Goal: Task Accomplishment & Management: Use online tool/utility

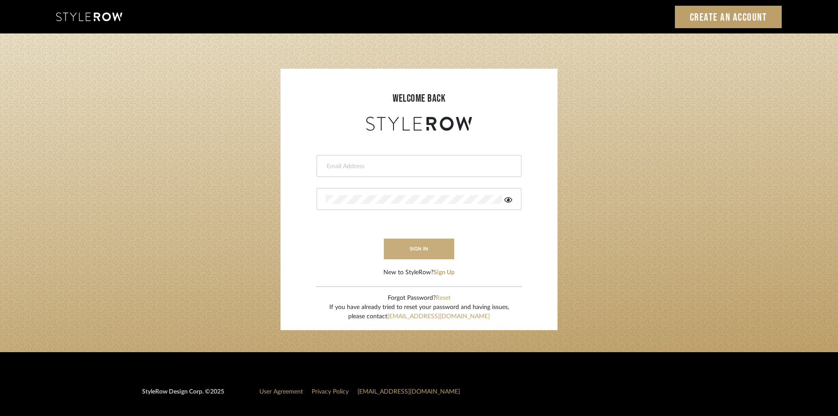
type input "[EMAIL_ADDRESS][DOMAIN_NAME]"
click at [416, 253] on button "sign in" at bounding box center [419, 248] width 70 height 21
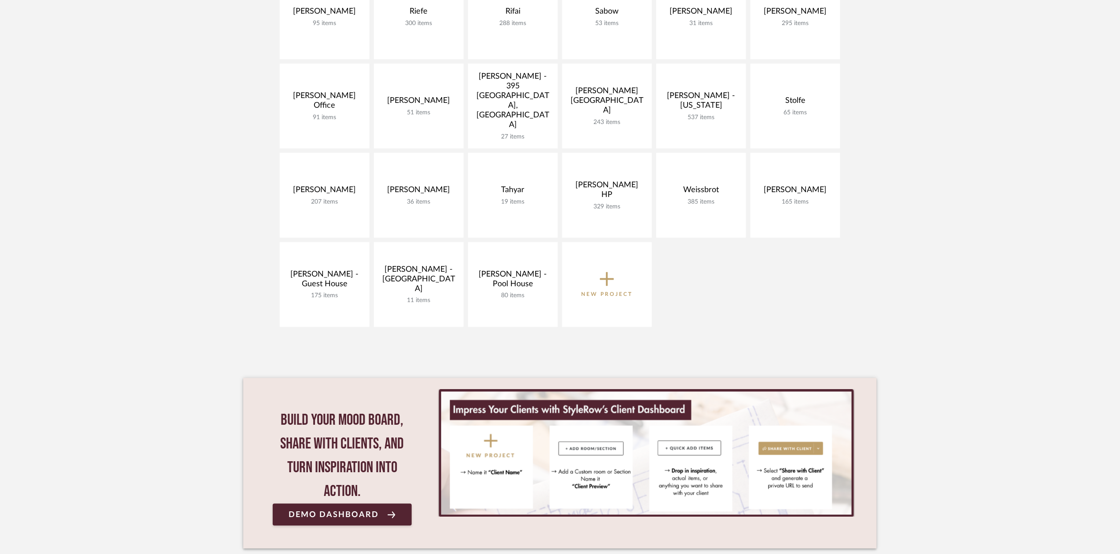
scroll to position [549, 0]
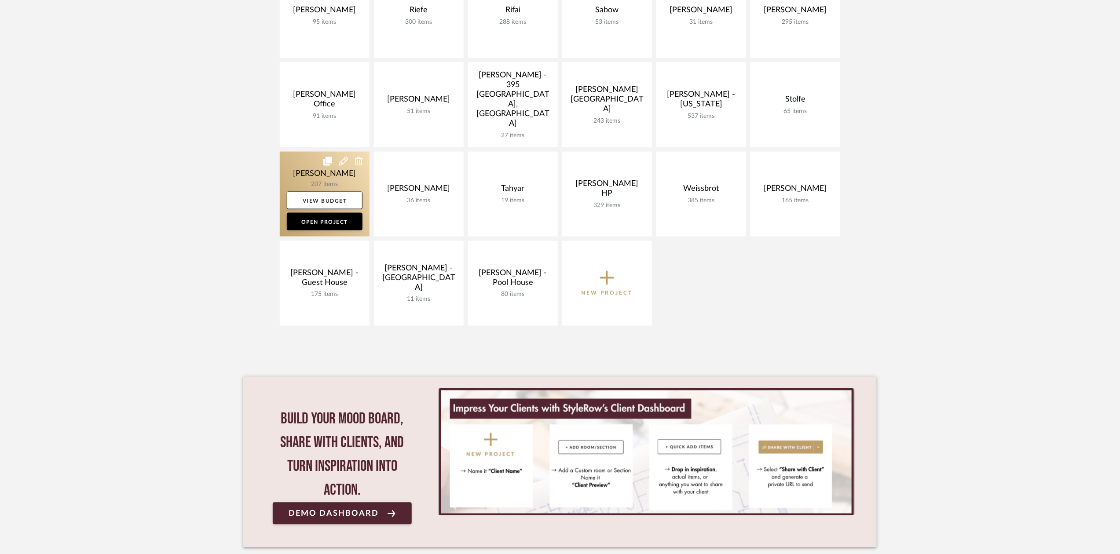
click at [310, 173] on link at bounding box center [325, 194] width 90 height 85
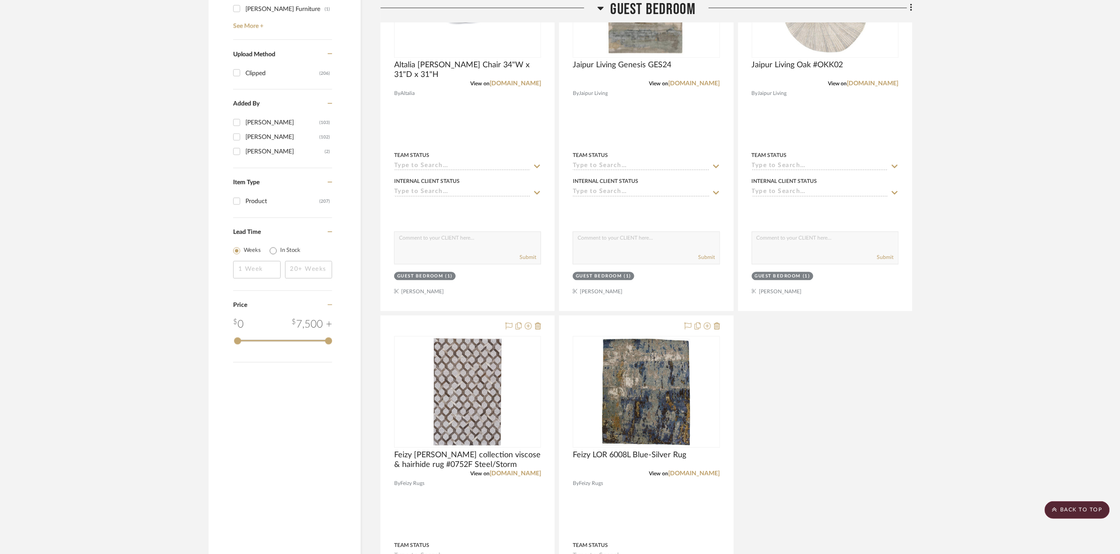
scroll to position [907, 0]
click at [696, 85] on link "jaipurliving.com" at bounding box center [693, 83] width 51 height 6
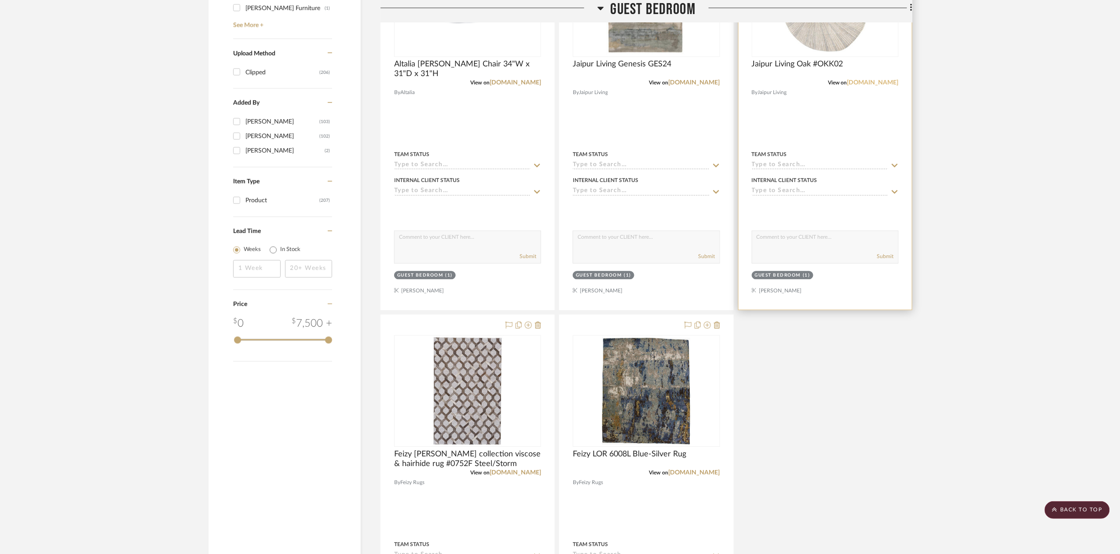
click at [871, 84] on link "jaipurliving.com" at bounding box center [872, 83] width 51 height 6
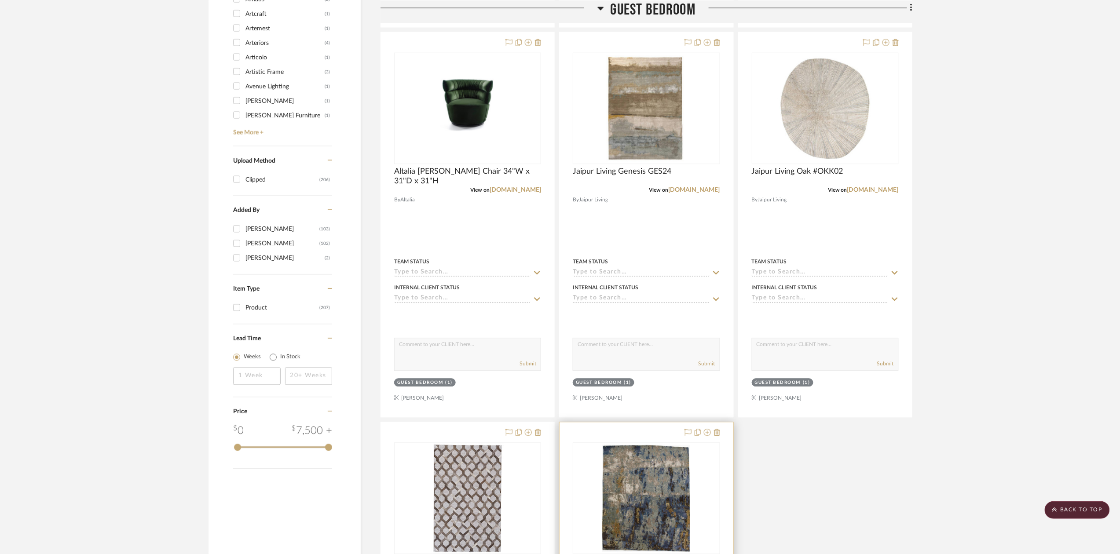
scroll to position [797, 0]
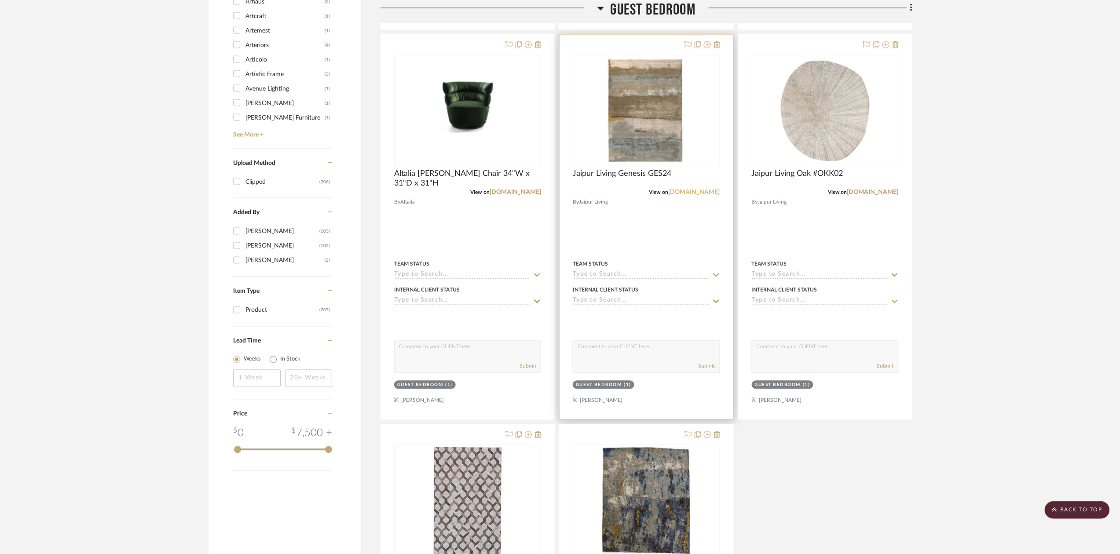
click at [690, 195] on link "jaipurliving.com" at bounding box center [693, 193] width 51 height 6
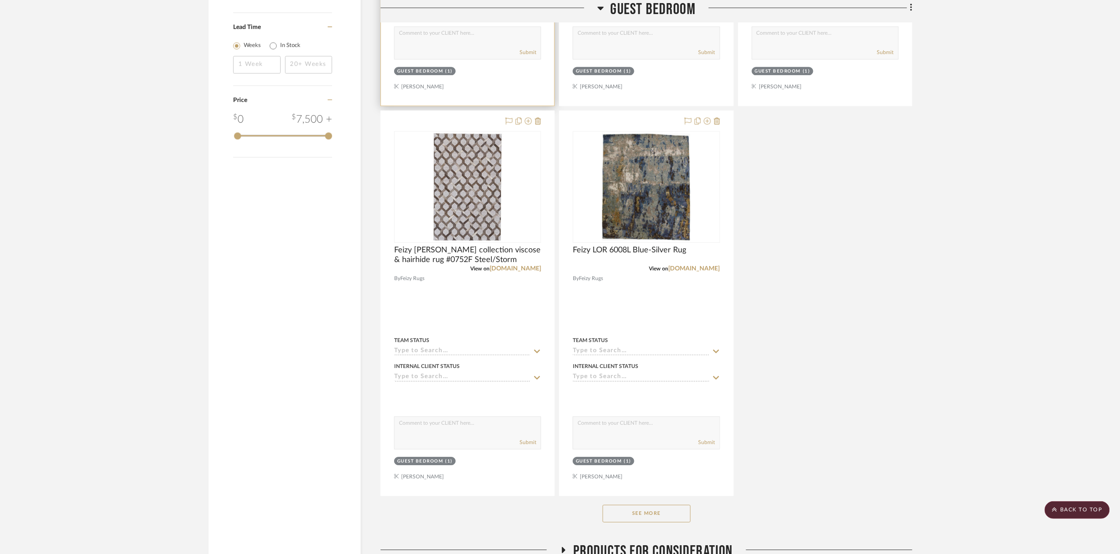
scroll to position [1112, 0]
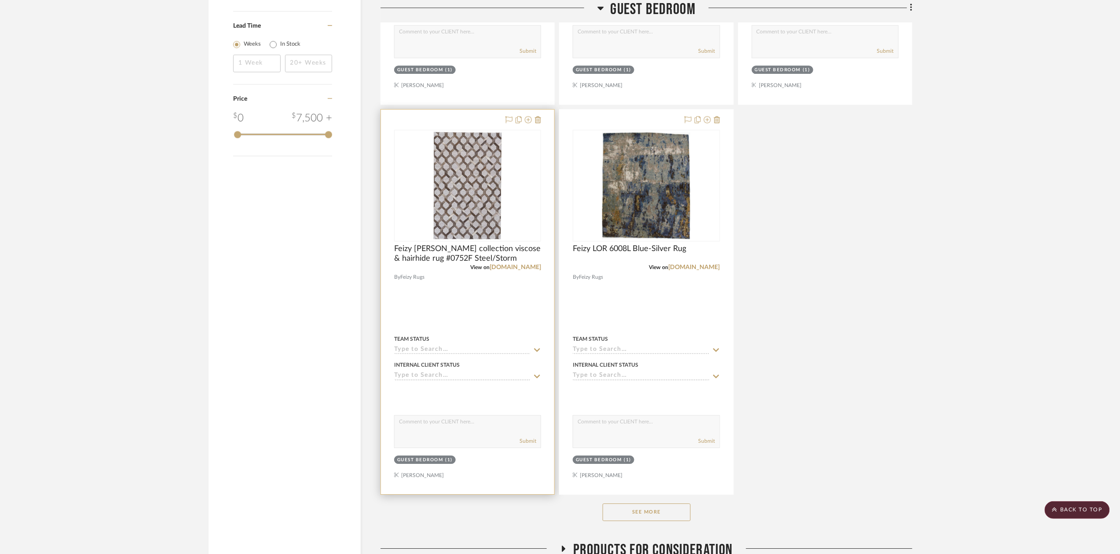
click at [530, 271] on div "View on feizy.com" at bounding box center [467, 267] width 147 height 8
click at [530, 268] on link "feizy.com" at bounding box center [514, 267] width 51 height 6
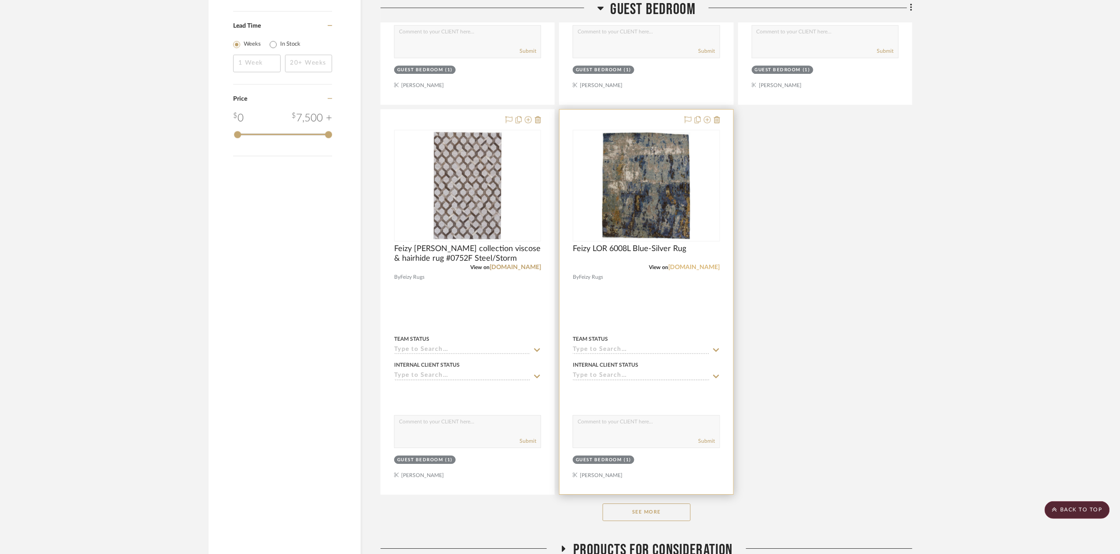
click at [709, 270] on link "feizy.com" at bounding box center [693, 267] width 51 height 6
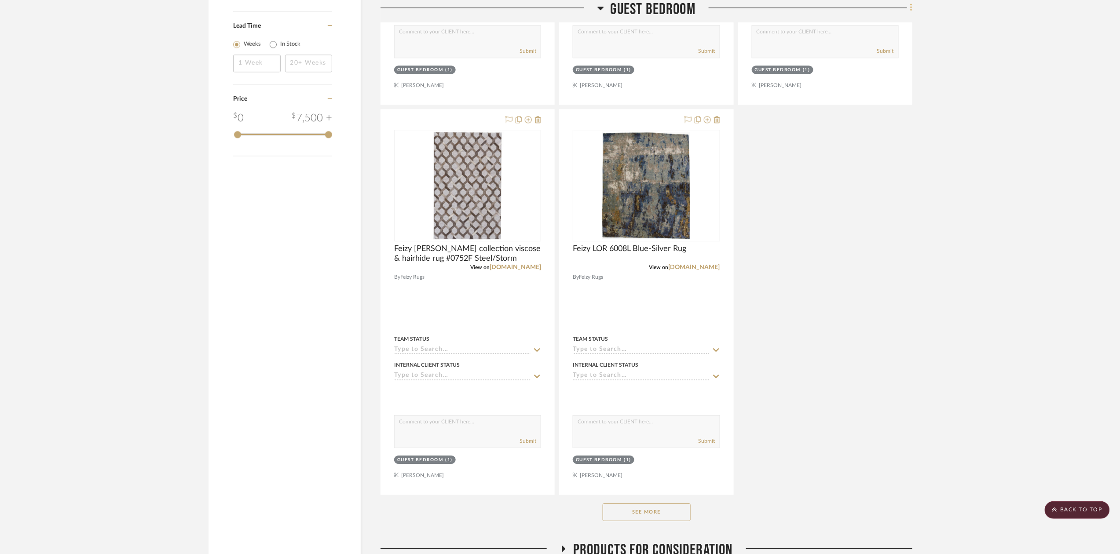
click at [912, 11] on icon at bounding box center [911, 8] width 3 height 10
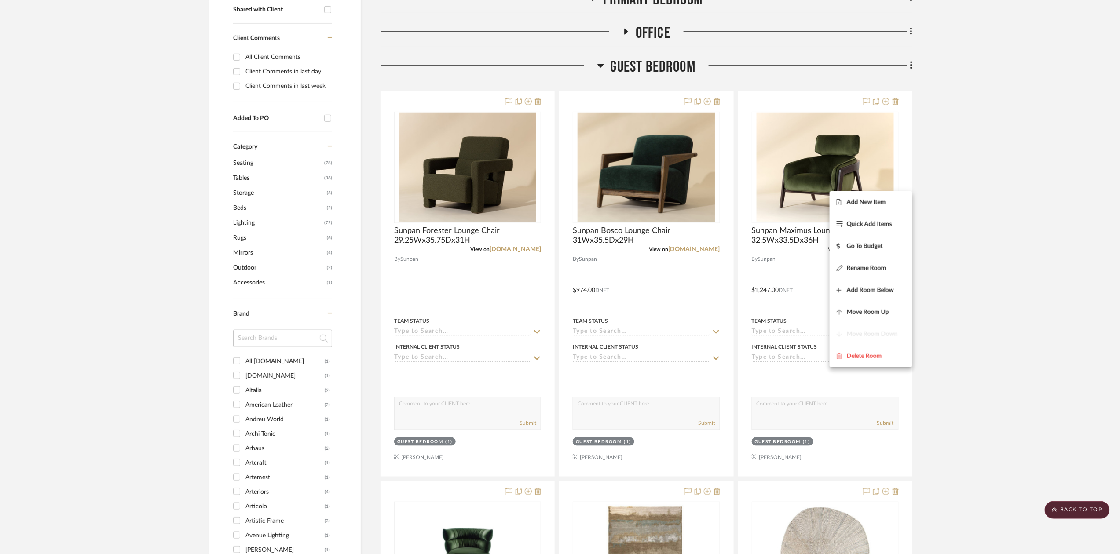
scroll to position [0, 0]
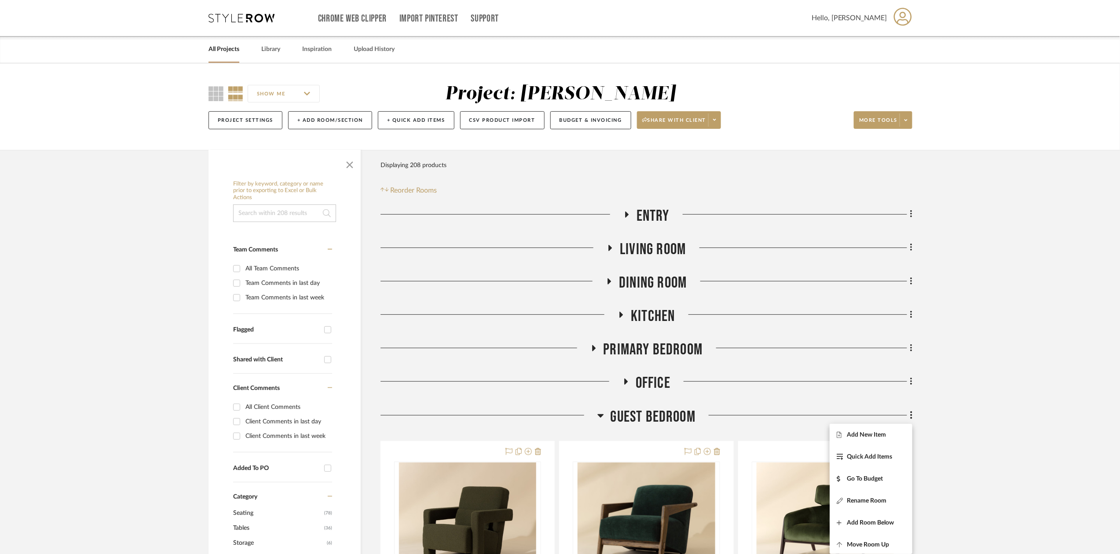
click at [911, 122] on div at bounding box center [560, 277] width 1120 height 554
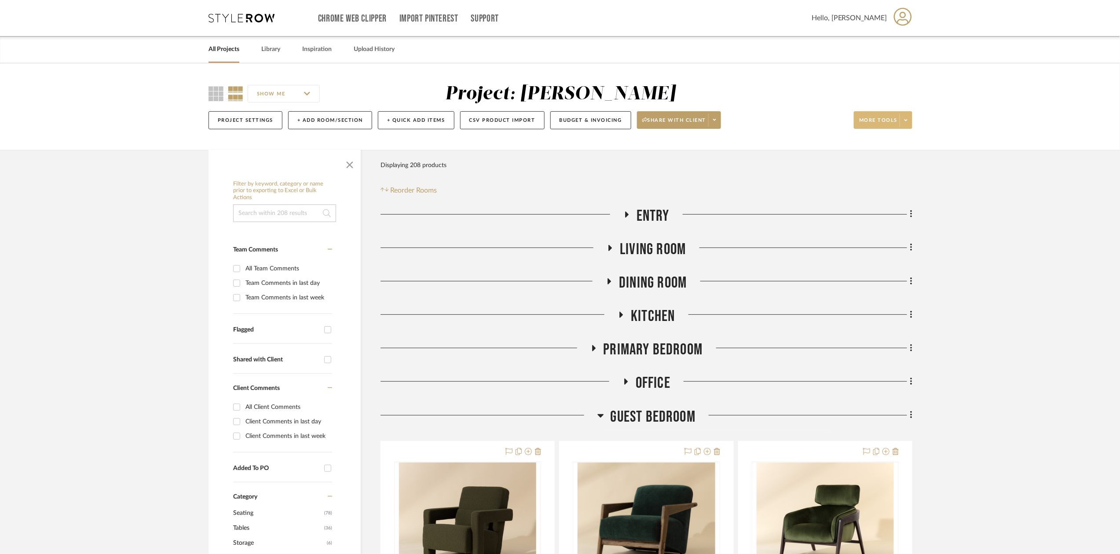
click at [906, 120] on icon at bounding box center [905, 120] width 3 height 5
click at [889, 227] on span "Export Presentation" at bounding box center [891, 229] width 57 height 7
click at [646, 409] on span "Guest Bedroom" at bounding box center [652, 417] width 85 height 19
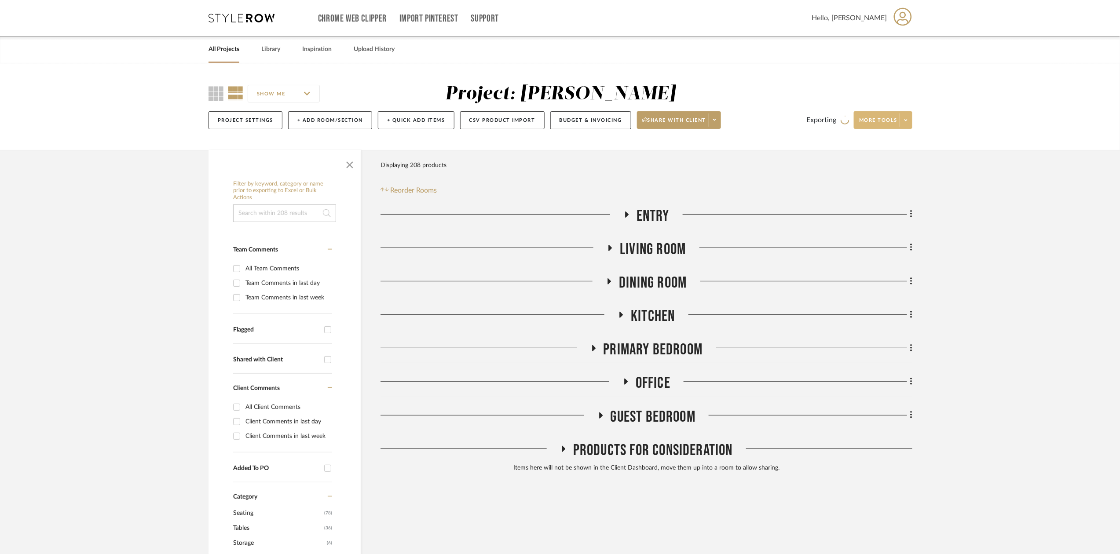
scroll to position [58, 0]
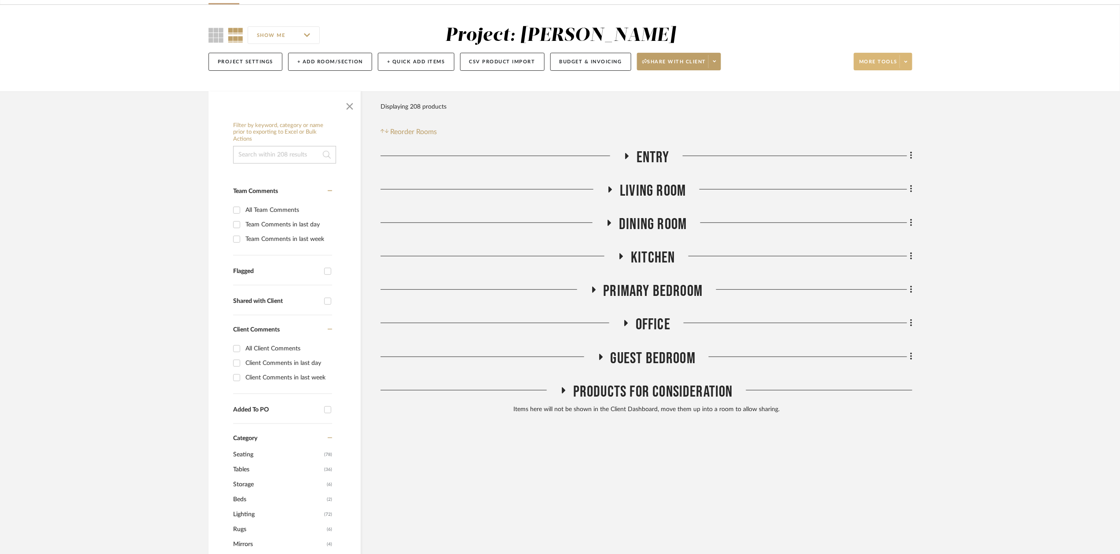
click at [625, 348] on div "Entry Living Room Dining Room Kitchen Primary Bedroom Office Guest Bedroom Prod…" at bounding box center [646, 283] width 532 height 270
click at [624, 359] on span "Guest Bedroom" at bounding box center [652, 358] width 85 height 19
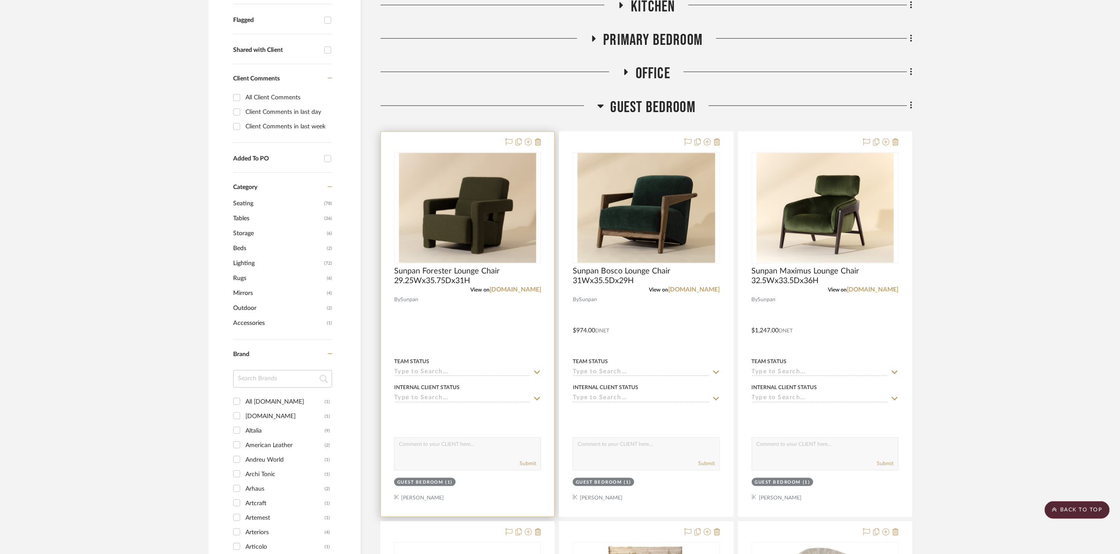
scroll to position [310, 0]
click at [528, 289] on link "us.sunpan.com" at bounding box center [514, 289] width 51 height 6
click at [705, 285] on div "View on us.sunpan.com" at bounding box center [646, 289] width 147 height 8
click at [693, 289] on link "us.sunpan.com" at bounding box center [693, 289] width 51 height 6
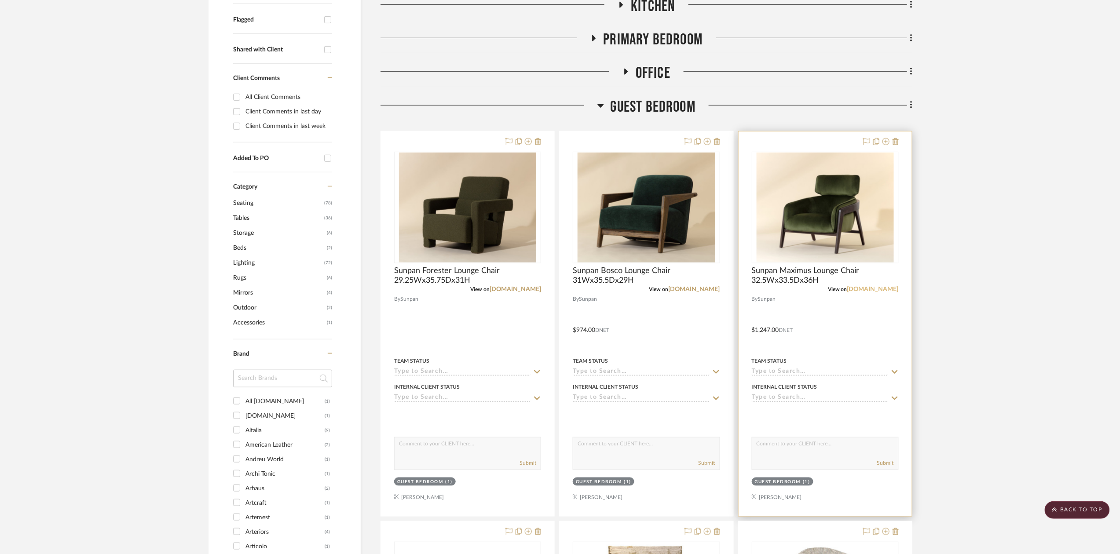
click at [880, 289] on link "us.sunpan.com" at bounding box center [872, 289] width 51 height 6
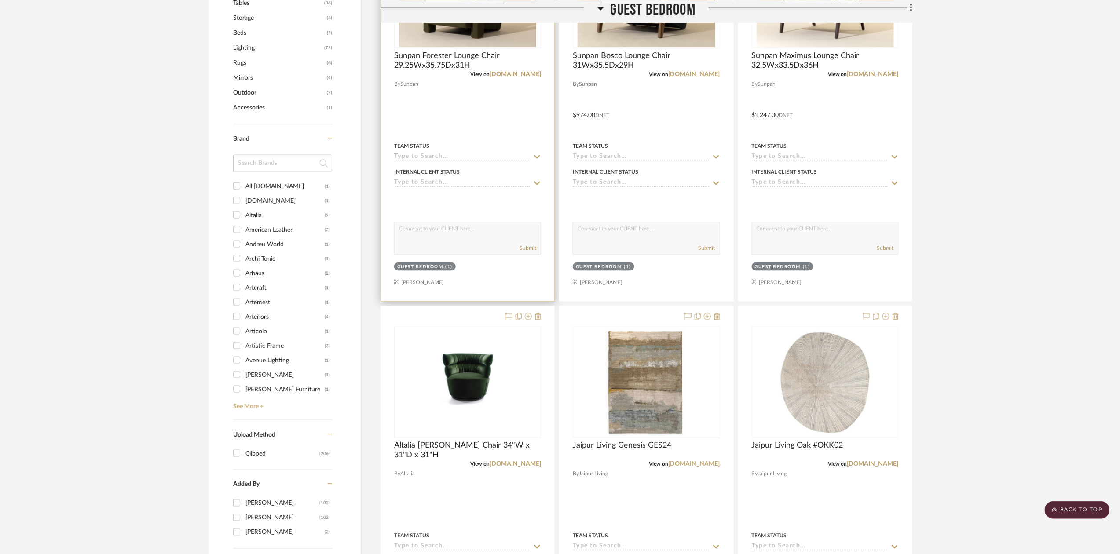
scroll to position [528, 0]
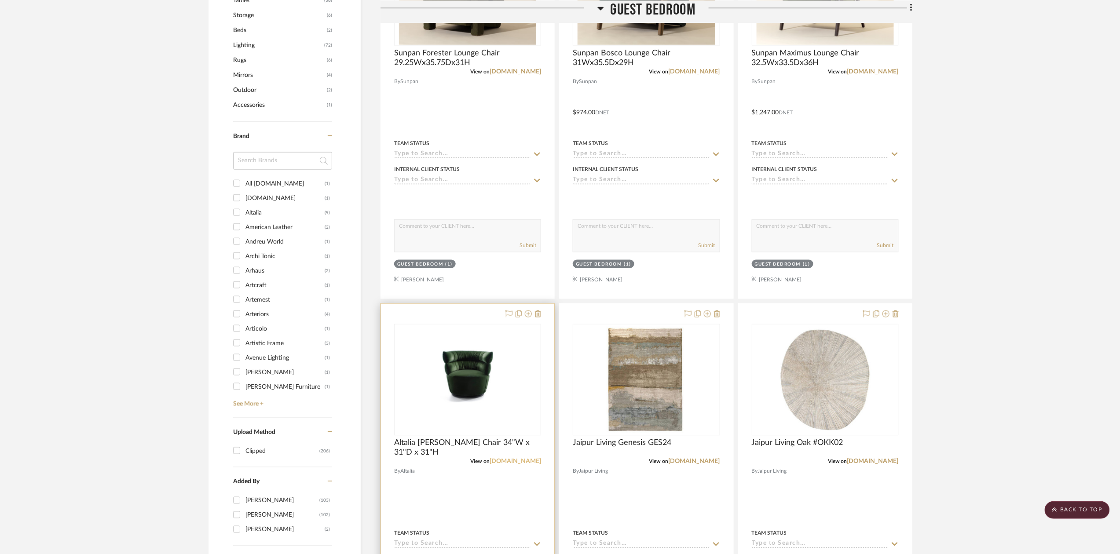
click at [522, 461] on link "ladiff.com" at bounding box center [514, 462] width 51 height 6
click at [695, 460] on link "jaipurliving.com" at bounding box center [693, 462] width 51 height 6
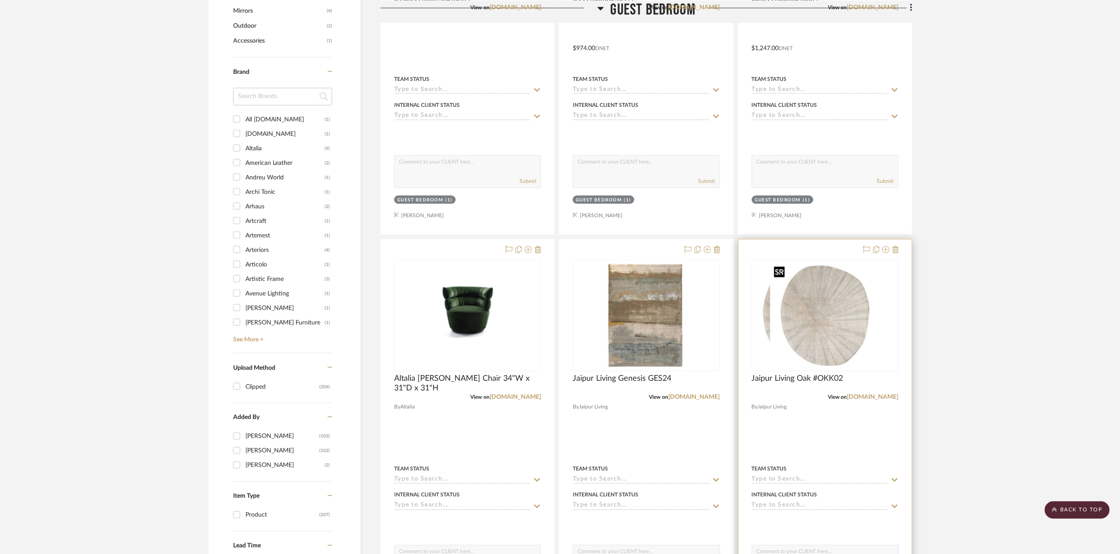
scroll to position [604, 0]
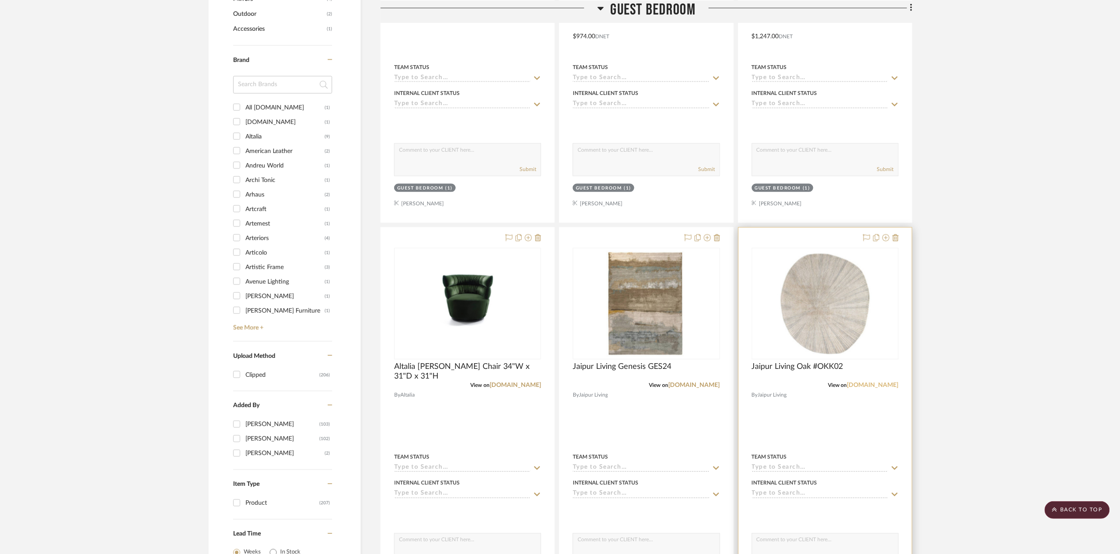
click at [868, 386] on link "jaipurliving.com" at bounding box center [872, 386] width 51 height 6
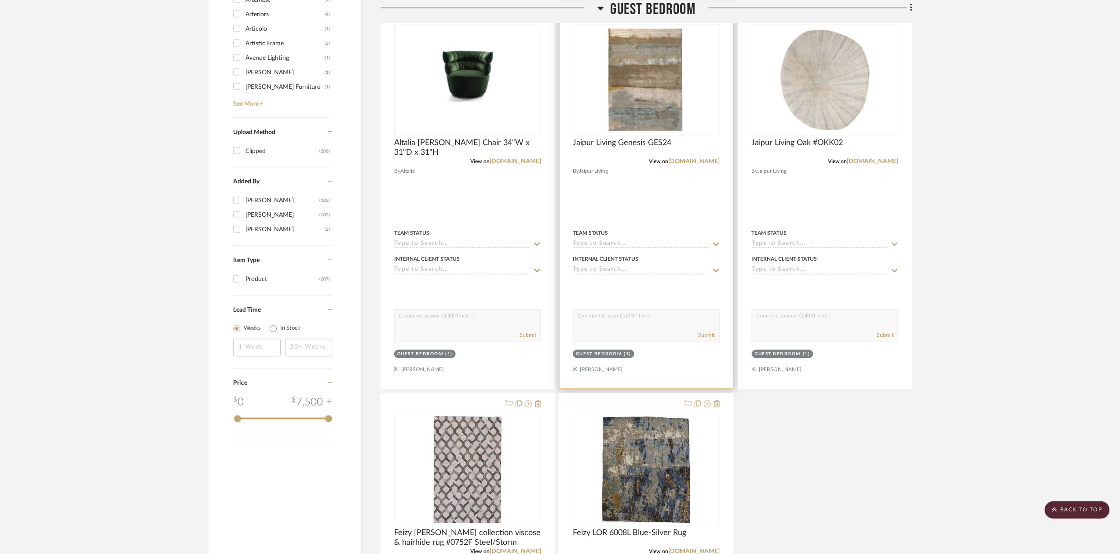
scroll to position [966, 0]
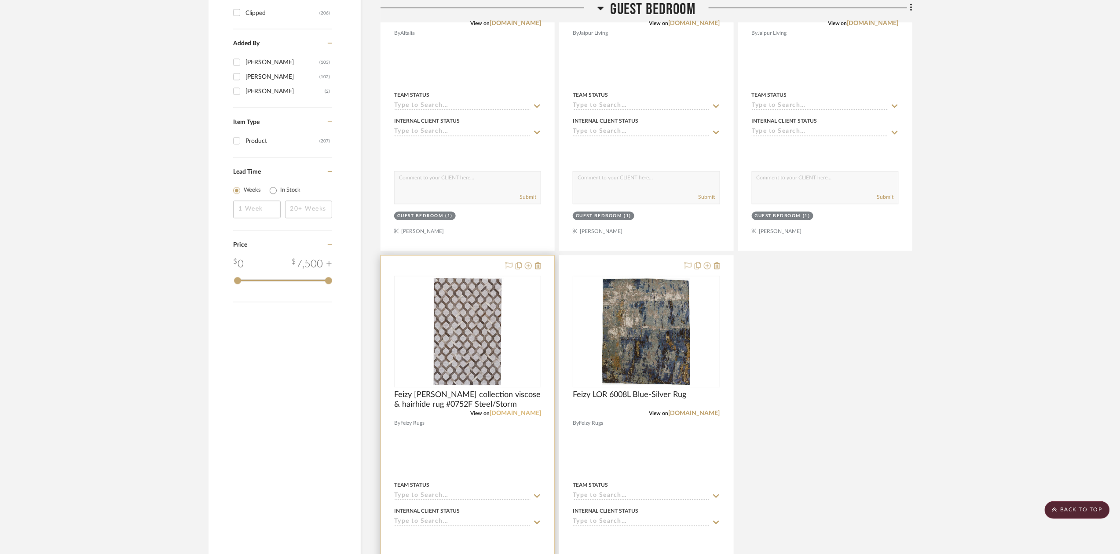
click at [532, 414] on link "feizy.com" at bounding box center [514, 413] width 51 height 6
click at [709, 416] on link "feizy.com" at bounding box center [693, 413] width 51 height 6
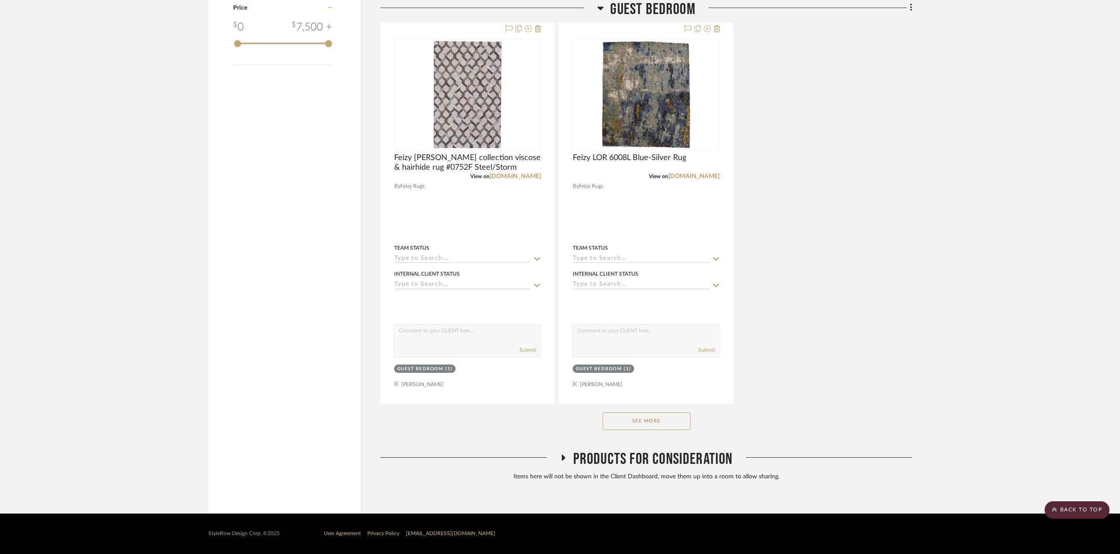
scroll to position [1206, 0]
click at [677, 420] on button "See More" at bounding box center [646, 421] width 88 height 18
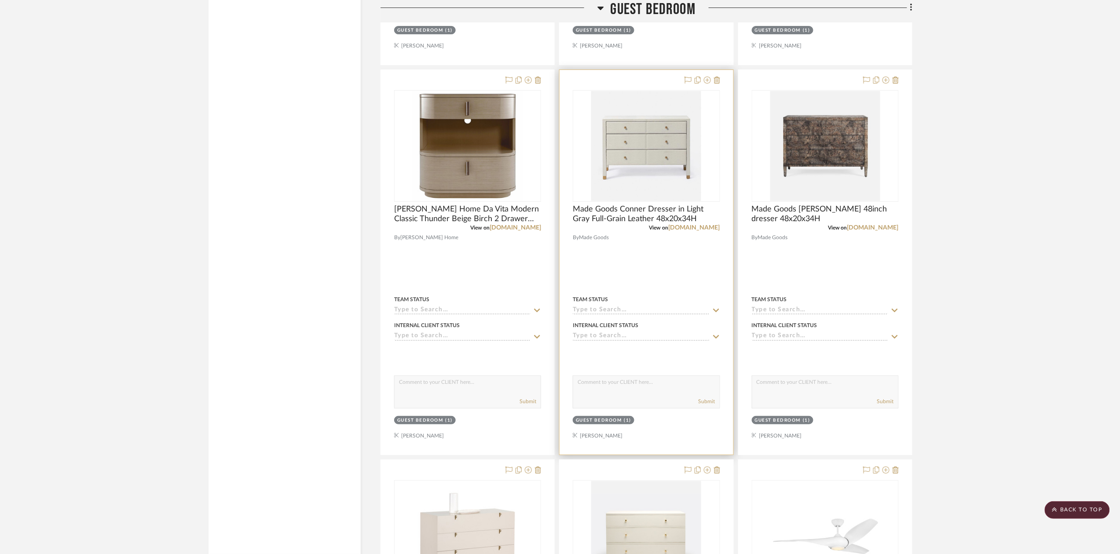
scroll to position [1572, 0]
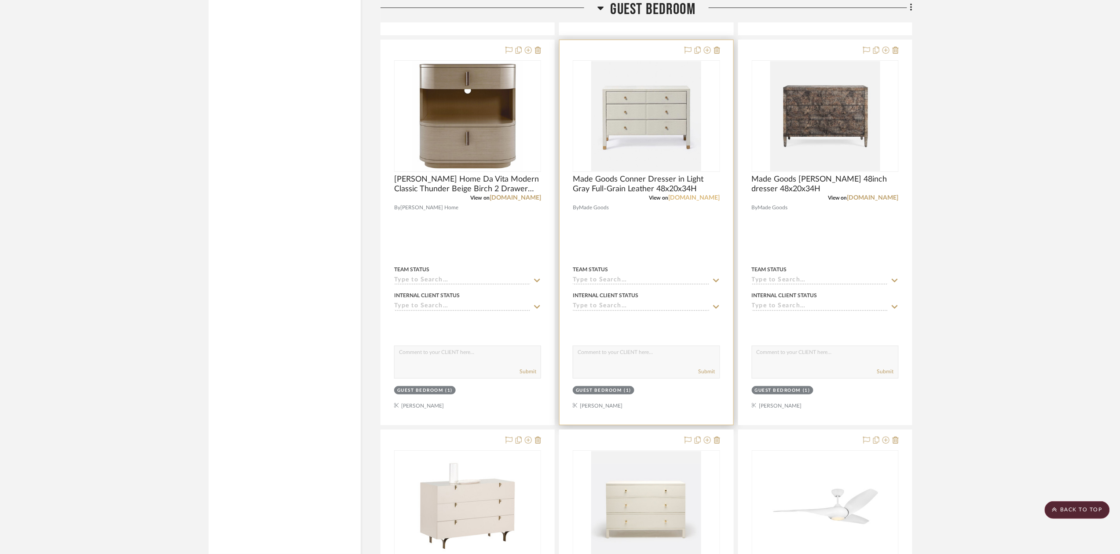
click at [696, 201] on link "madegoods.com" at bounding box center [693, 198] width 51 height 6
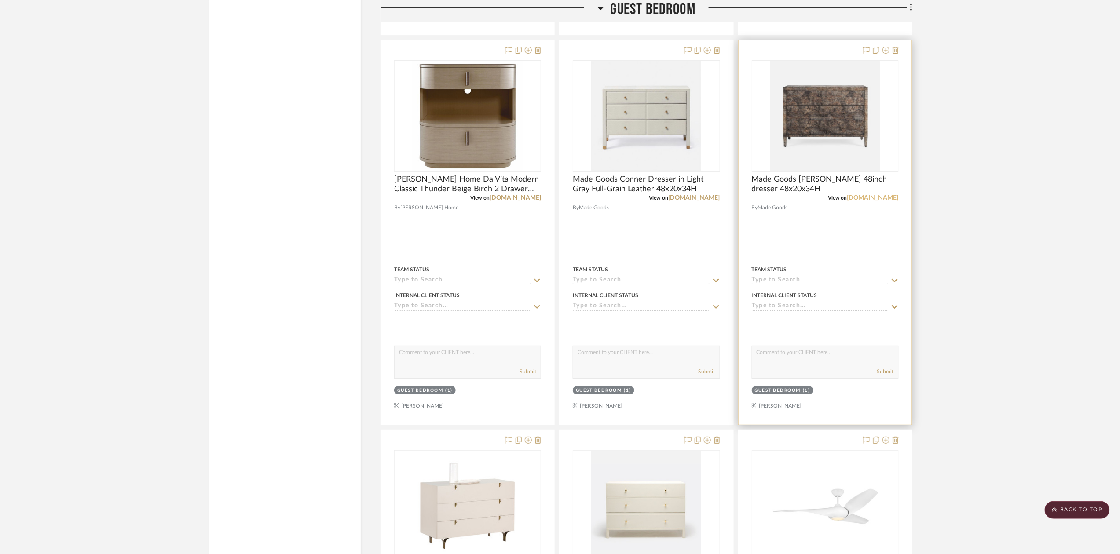
click at [873, 197] on link "madegoods.com" at bounding box center [872, 198] width 51 height 6
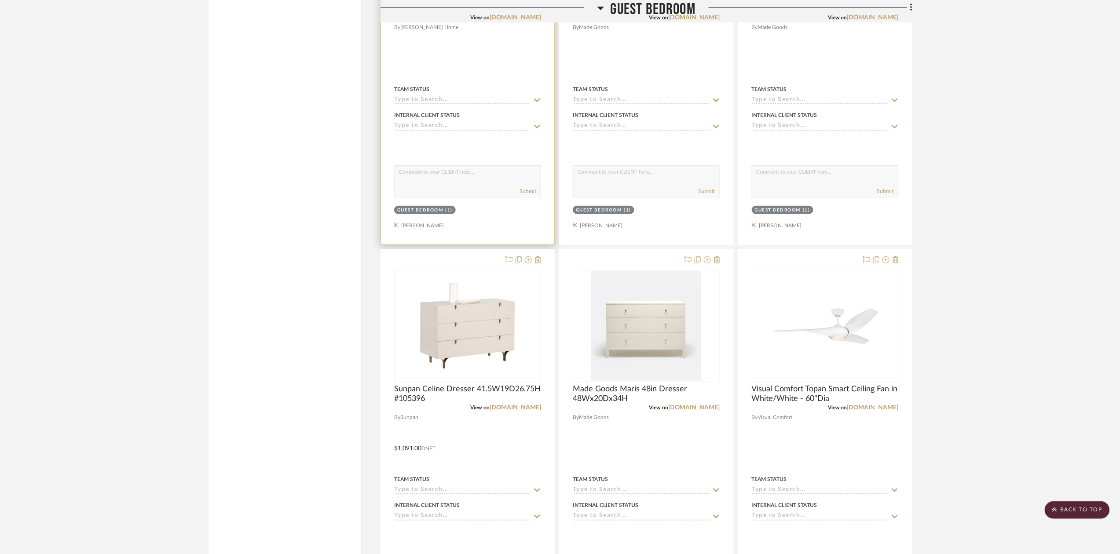
scroll to position [1768, 0]
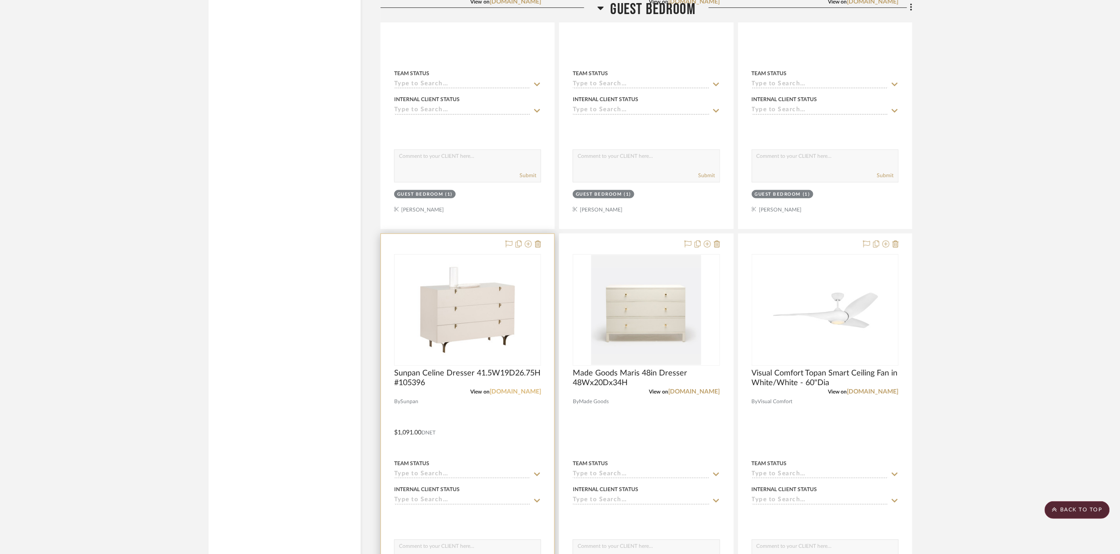
click at [512, 395] on link "us.sunpan.com" at bounding box center [514, 392] width 51 height 6
click at [714, 394] on link "madegoods.com" at bounding box center [693, 392] width 51 height 6
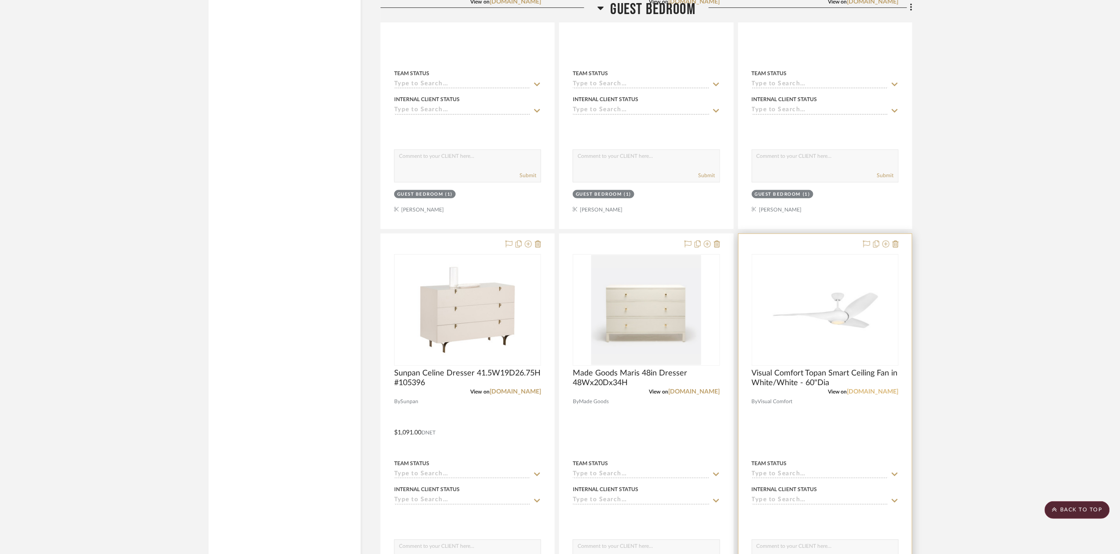
click at [870, 394] on link "lightology.com" at bounding box center [872, 392] width 51 height 6
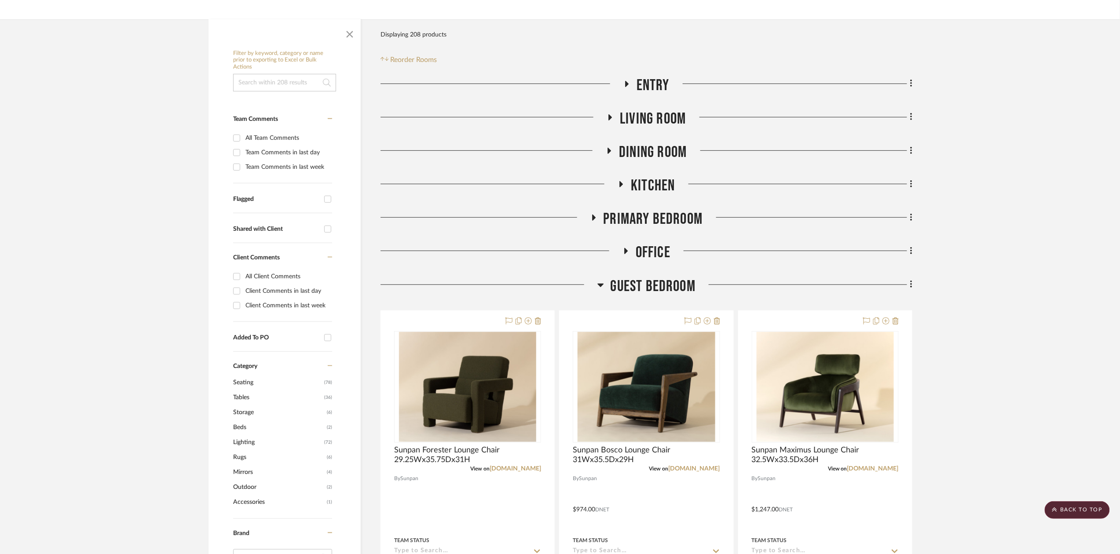
scroll to position [129, 0]
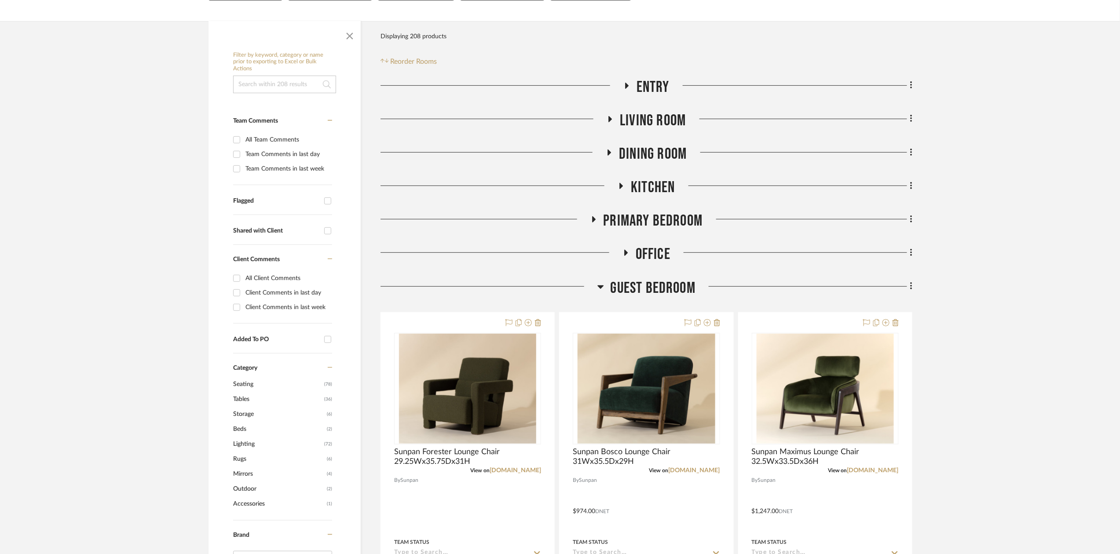
click at [680, 280] on span "Guest Bedroom" at bounding box center [652, 288] width 85 height 19
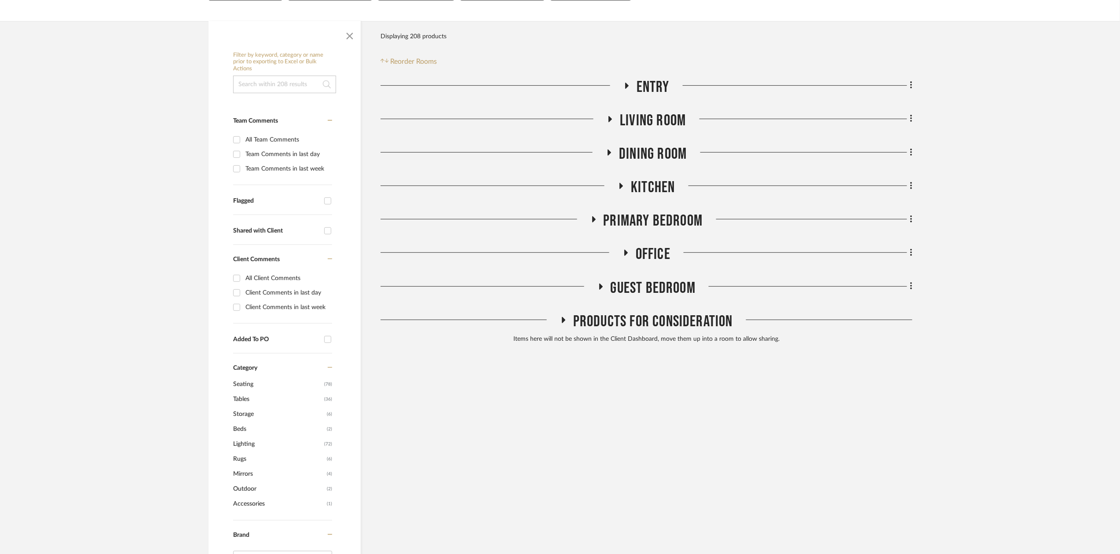
click at [658, 248] on span "Office" at bounding box center [652, 254] width 35 height 19
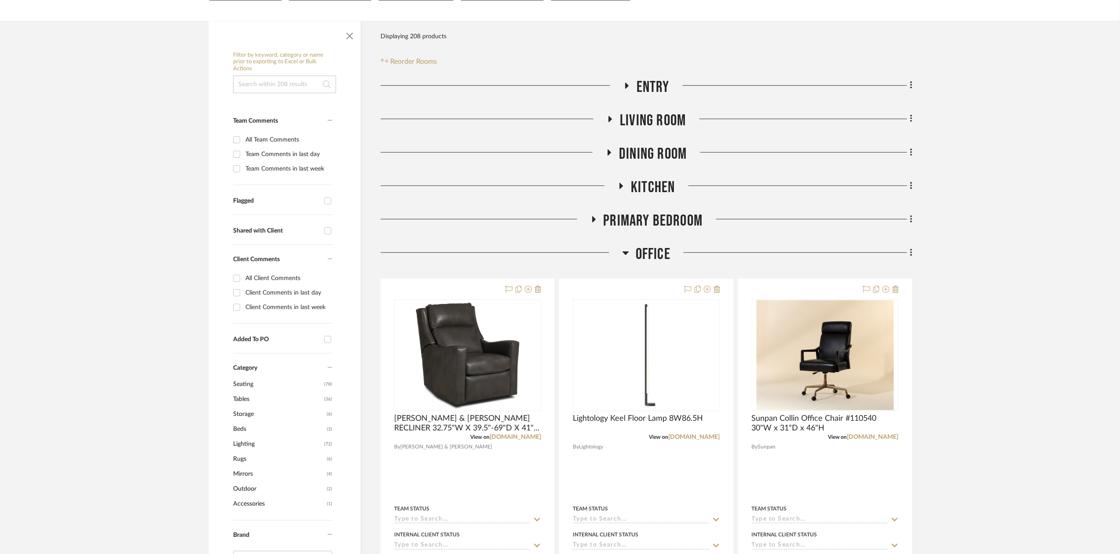
click at [658, 249] on span "Office" at bounding box center [652, 254] width 35 height 19
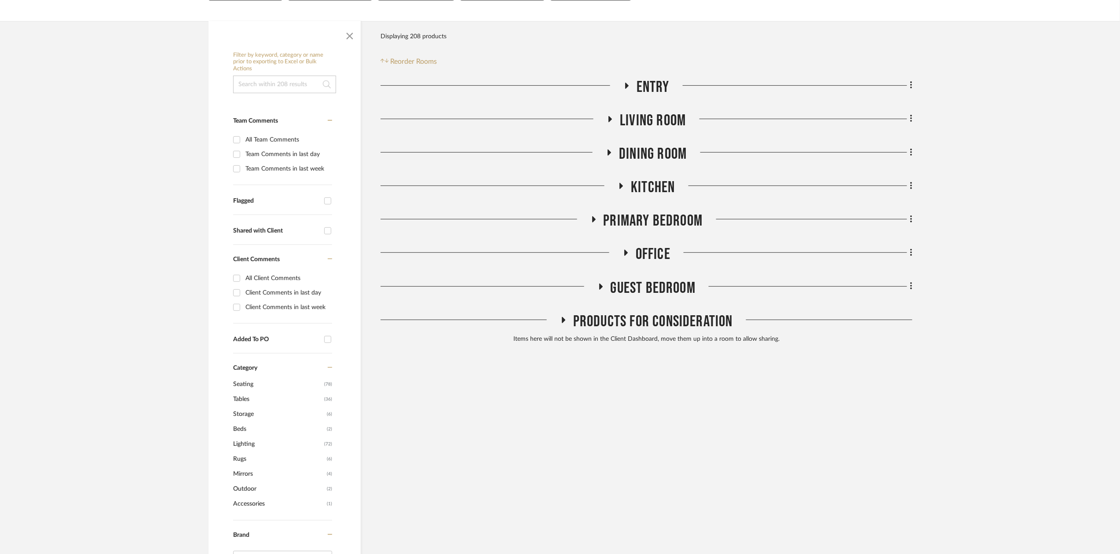
click at [657, 223] on span "Primary Bedroom" at bounding box center [652, 221] width 99 height 19
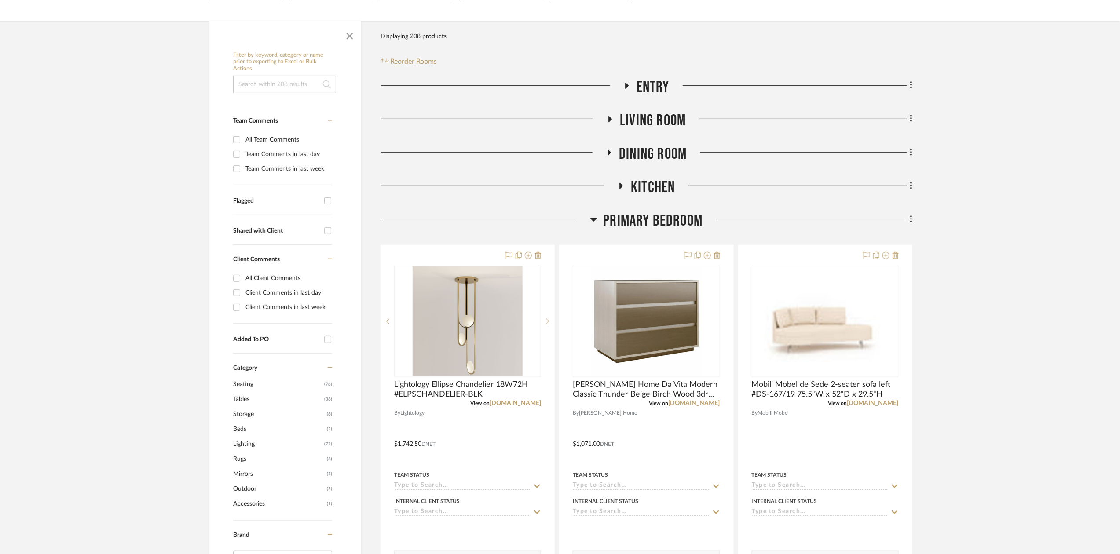
click at [657, 223] on span "Primary Bedroom" at bounding box center [652, 221] width 99 height 19
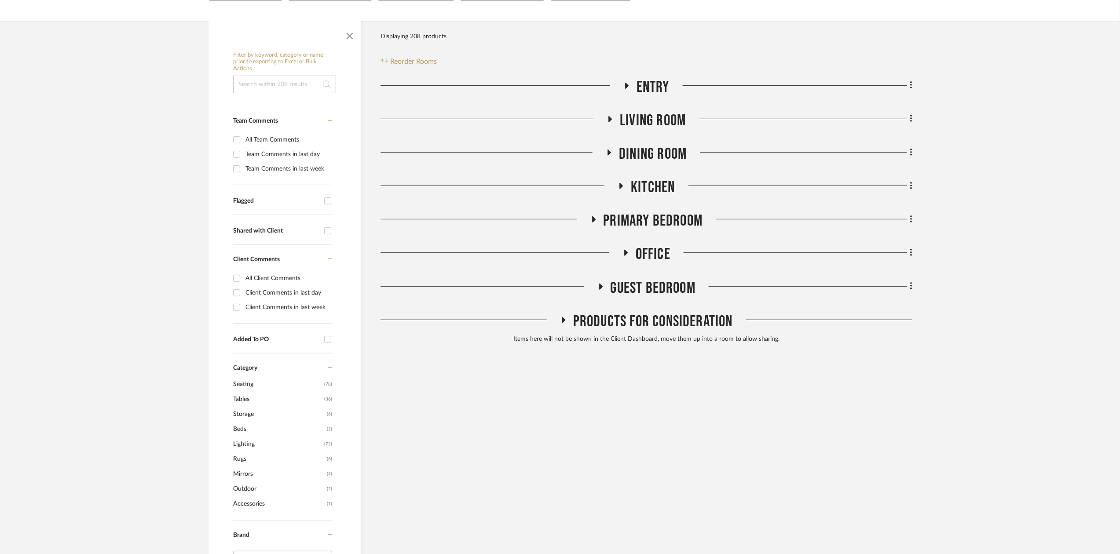
click at [652, 189] on span "Kitchen" at bounding box center [653, 187] width 44 height 19
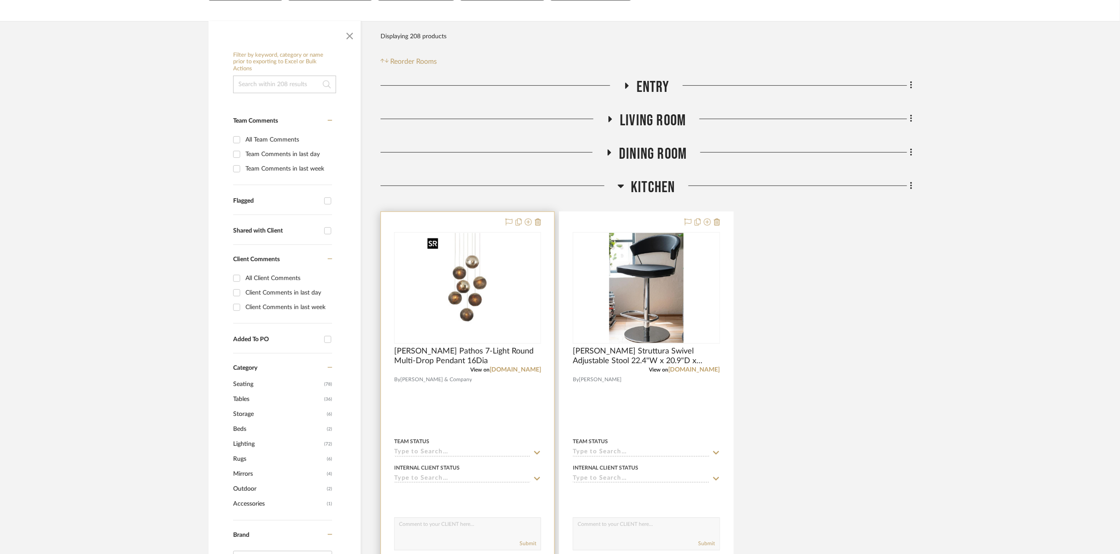
click at [0, 0] on img at bounding box center [0, 0] width 0 height 0
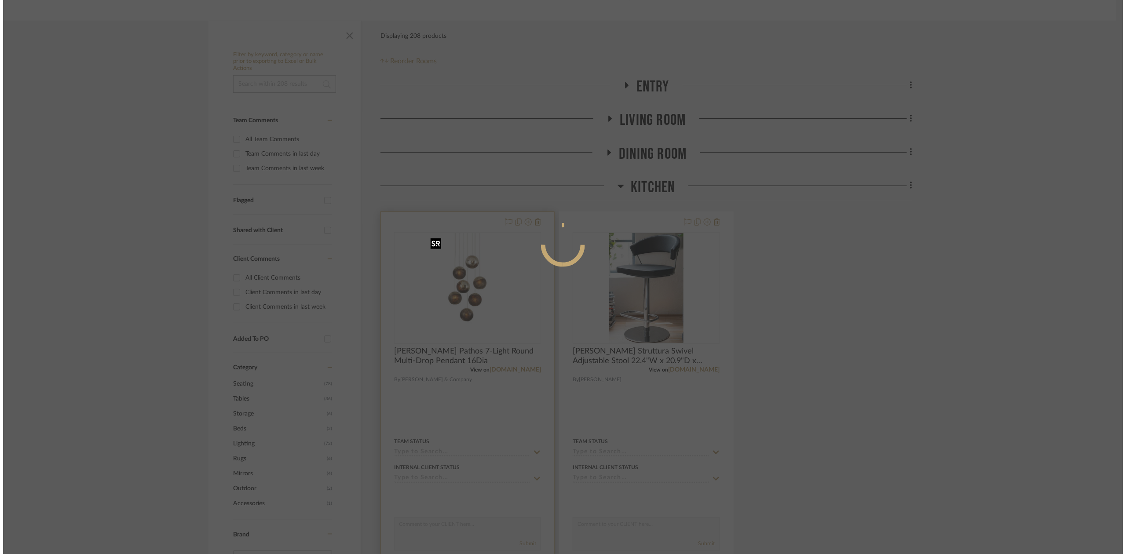
scroll to position [0, 0]
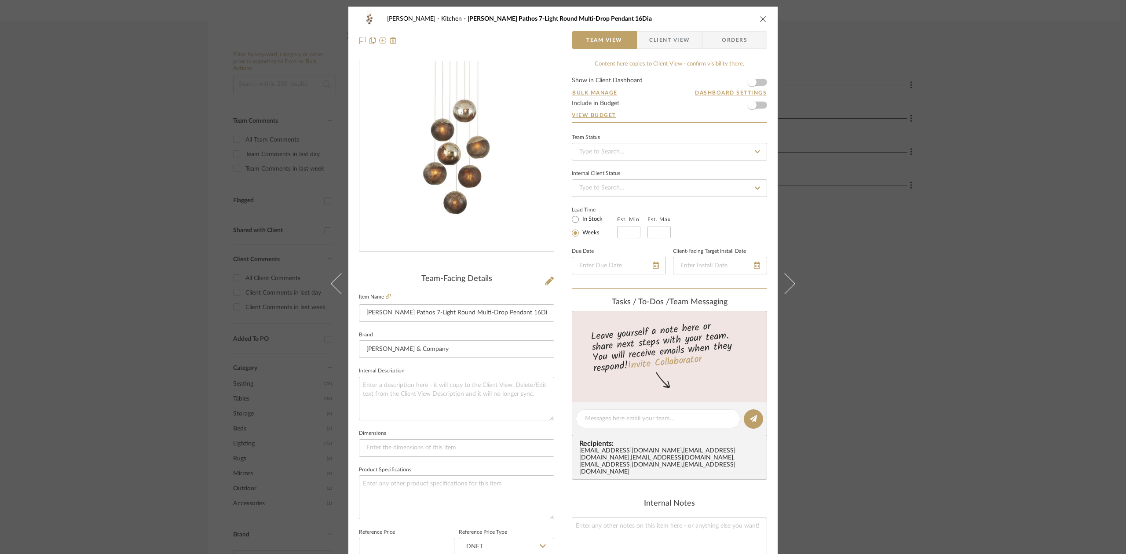
click at [137, 244] on div "Sutton Kitchen Currey Pathos 7-Light Round Multi-Drop Pendant 16Dia Team View C…" at bounding box center [563, 277] width 1126 height 554
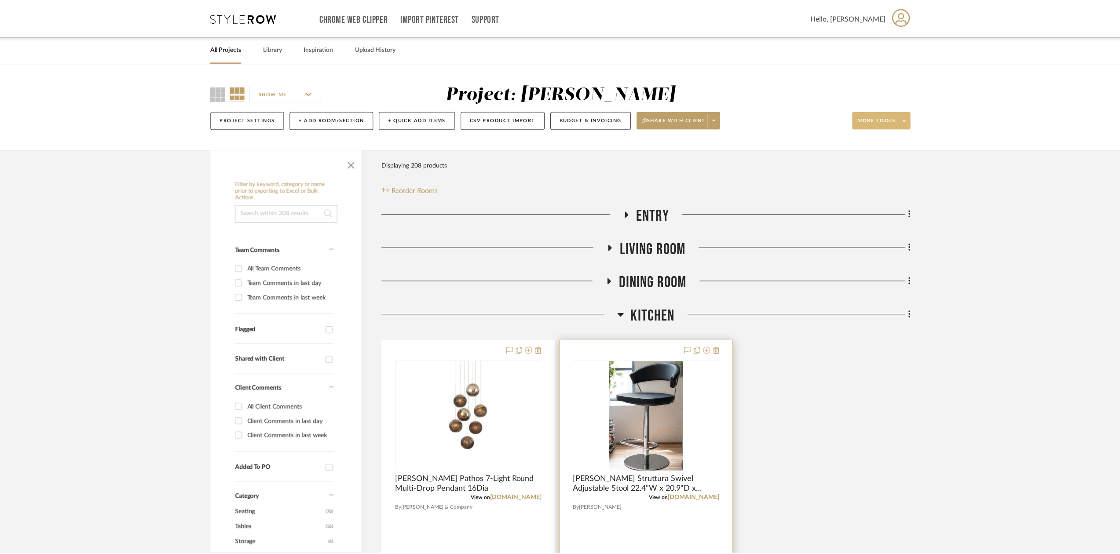
scroll to position [129, 0]
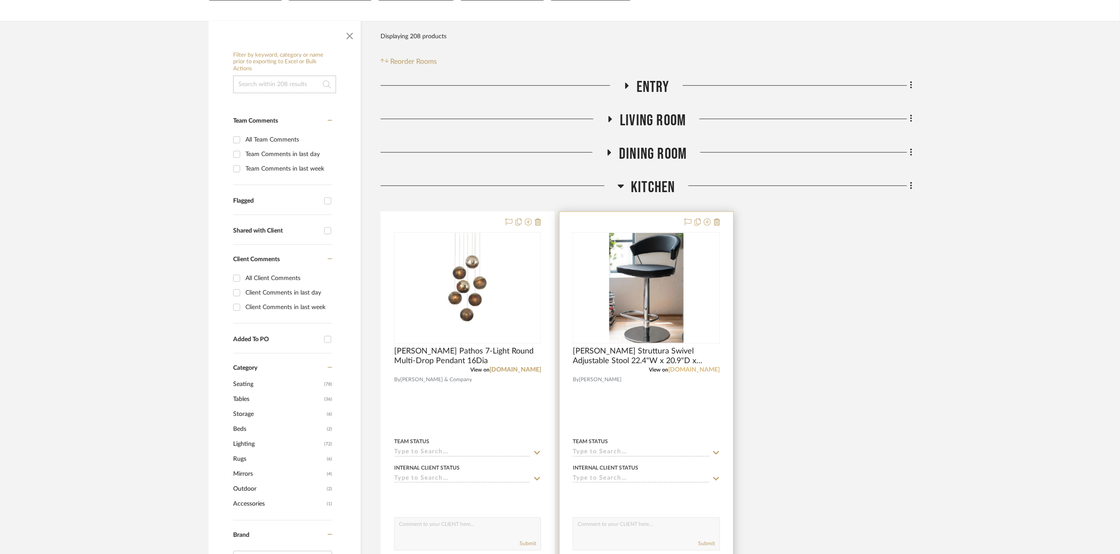
click at [703, 368] on link "google.com" at bounding box center [693, 370] width 51 height 6
